Goal: Find specific page/section: Find specific page/section

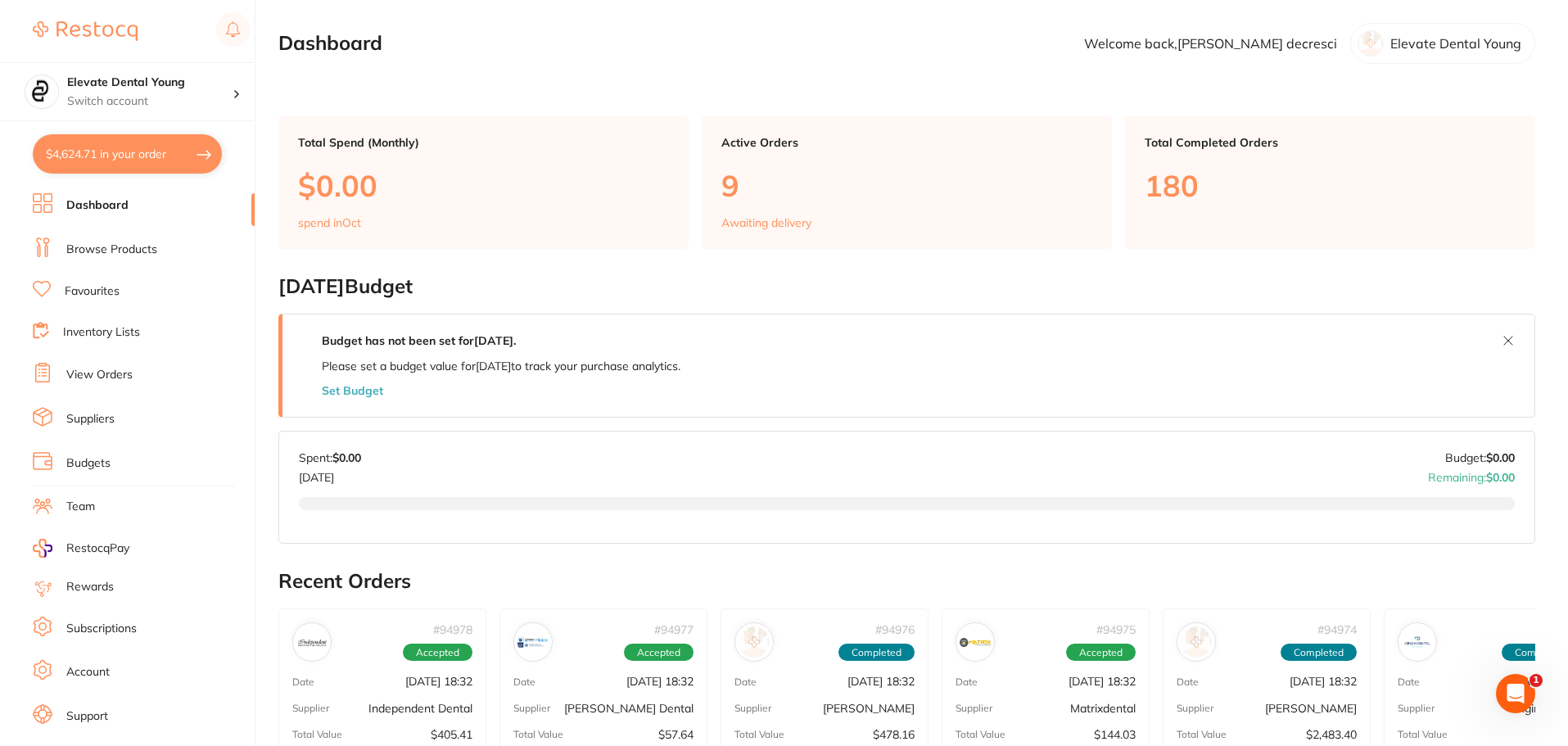
click at [107, 289] on link "Favourites" at bounding box center [92, 291] width 55 height 16
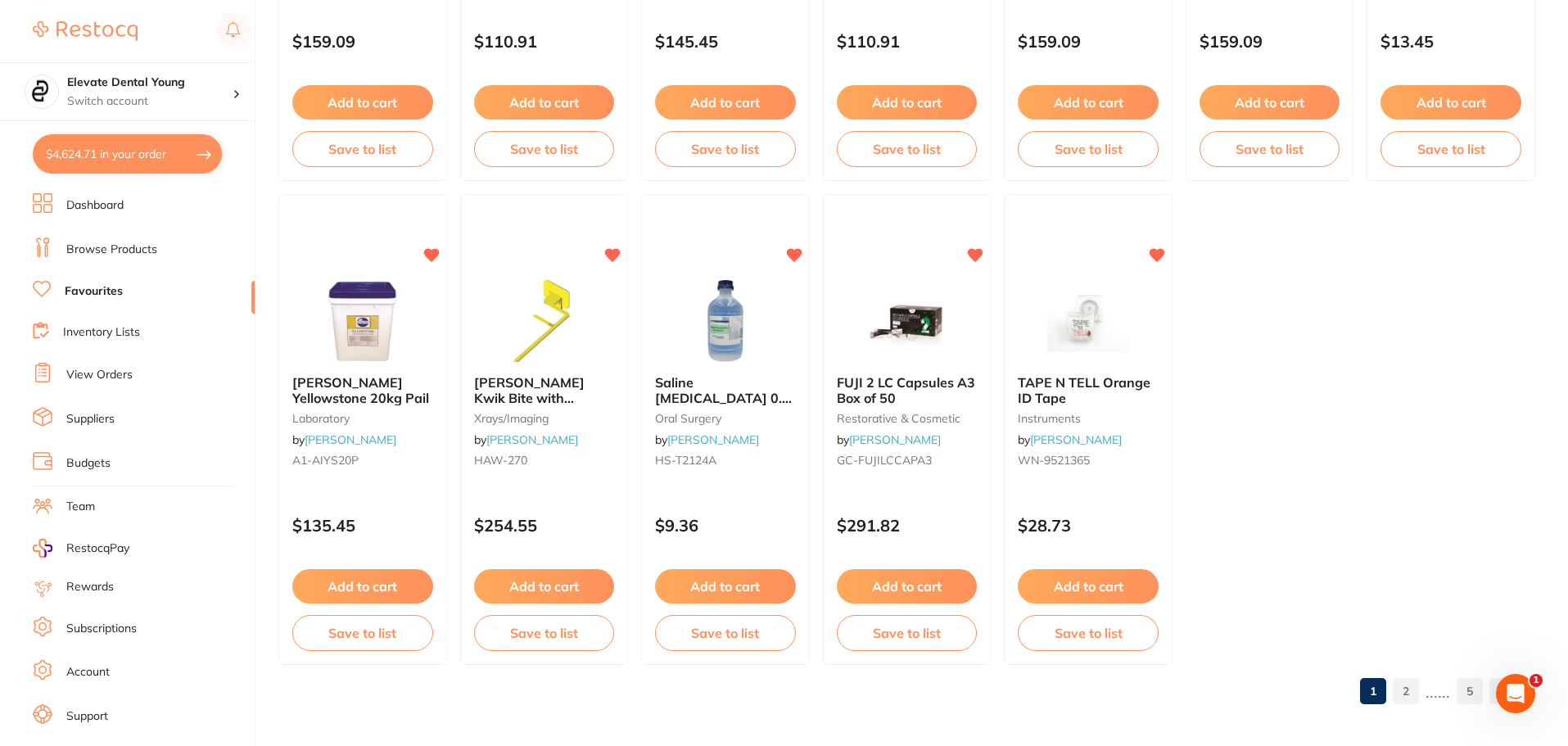
scroll to position [3389, 0]
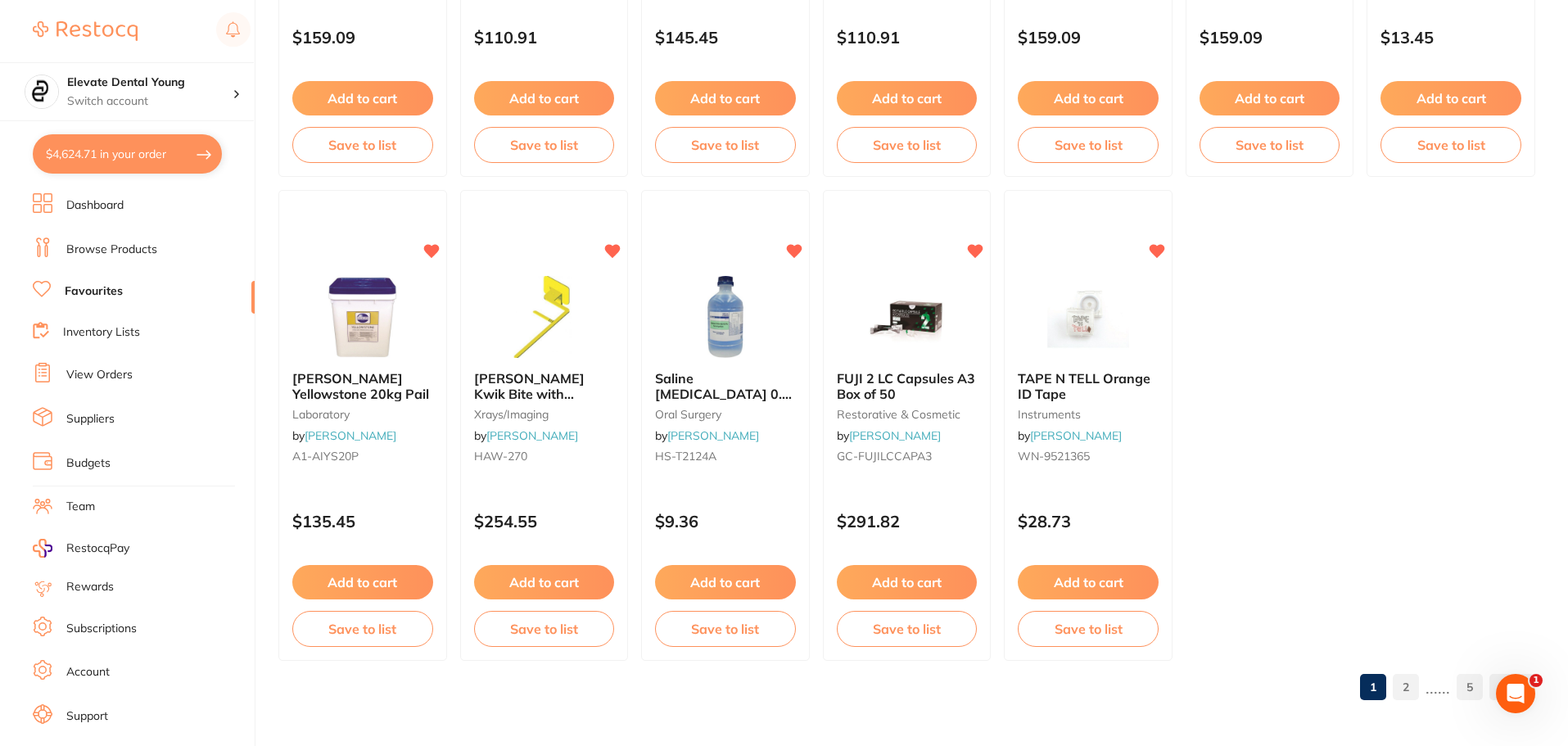
click at [1400, 682] on link "2" at bounding box center [1406, 687] width 26 height 33
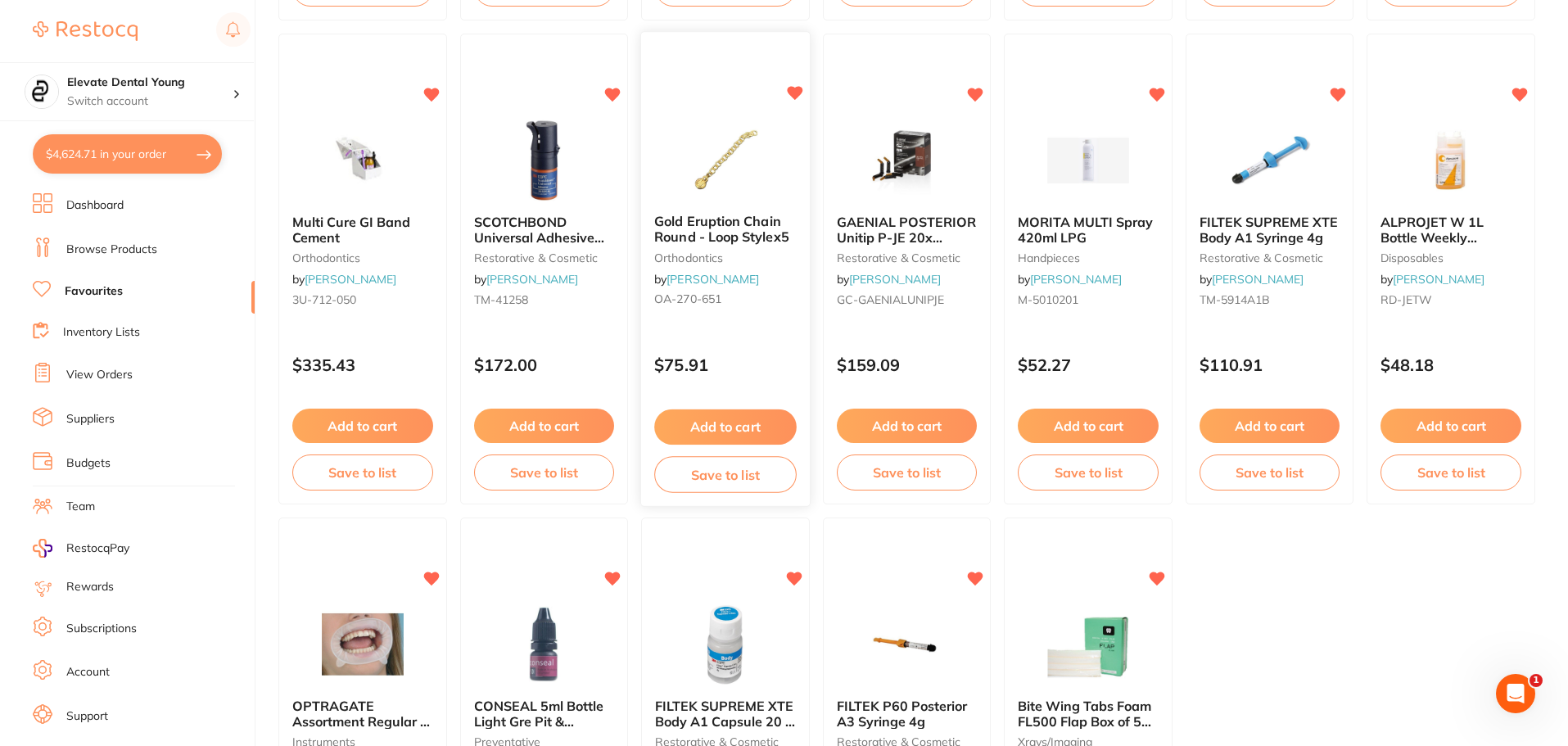
scroll to position [0, 0]
click at [739, 150] on img at bounding box center [725, 160] width 108 height 83
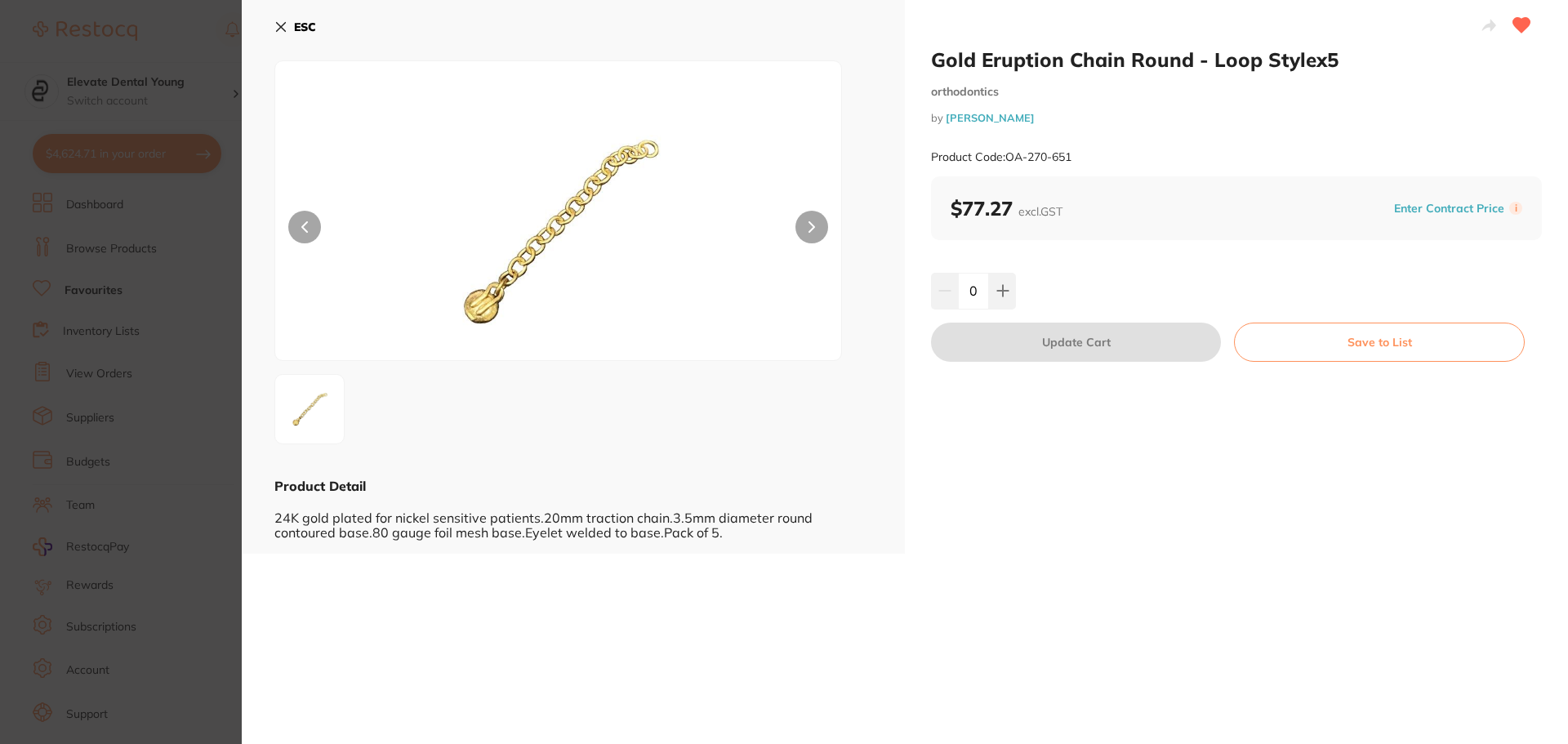
click at [285, 21] on icon at bounding box center [281, 27] width 13 height 13
